Goal: Task Accomplishment & Management: Complete application form

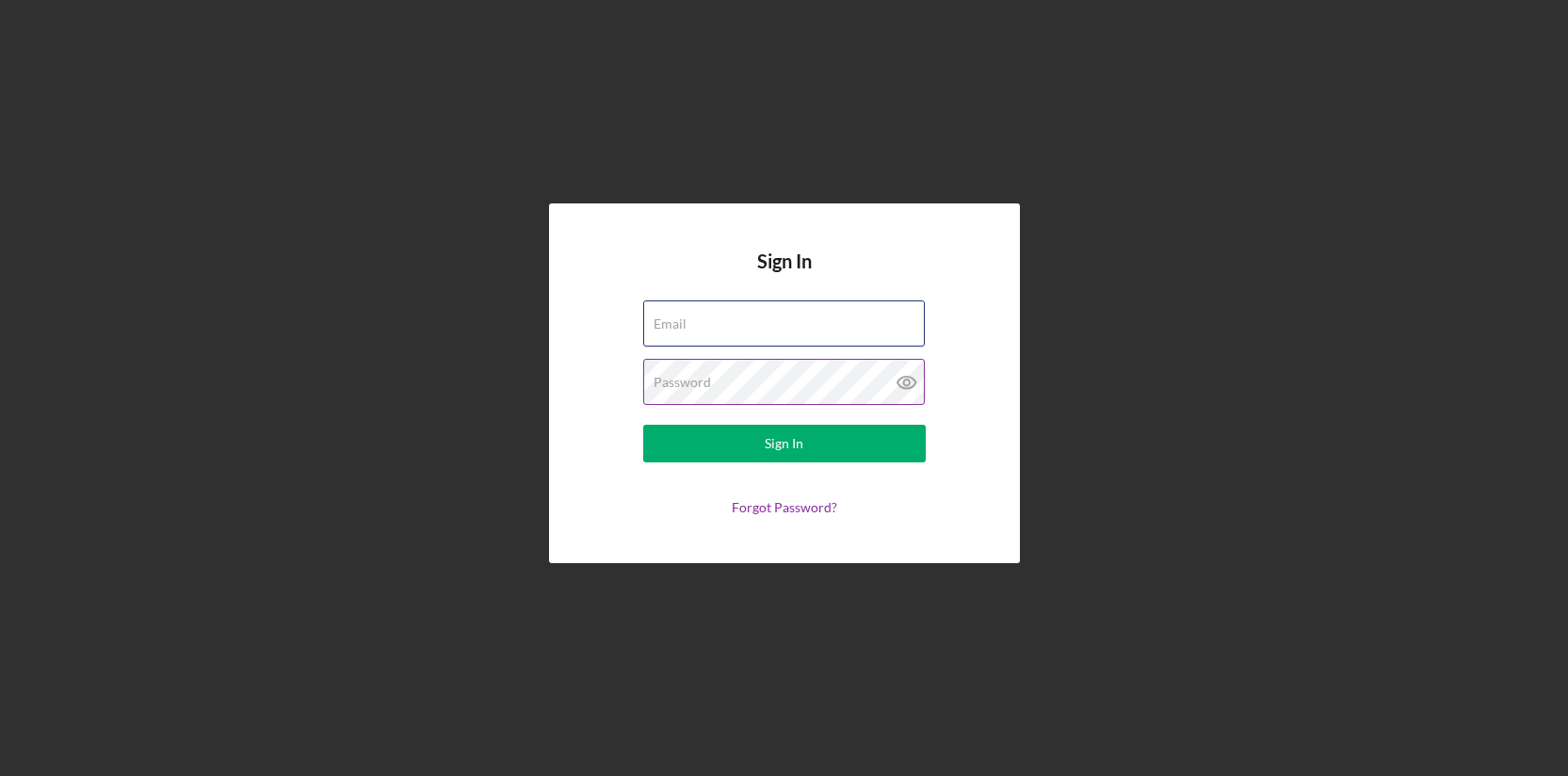
type input "[EMAIL_ADDRESS][DOMAIN_NAME]"
click at [905, 384] on icon at bounding box center [907, 382] width 47 height 47
click at [908, 384] on icon at bounding box center [907, 382] width 47 height 47
